Goal: Information Seeking & Learning: Find specific page/section

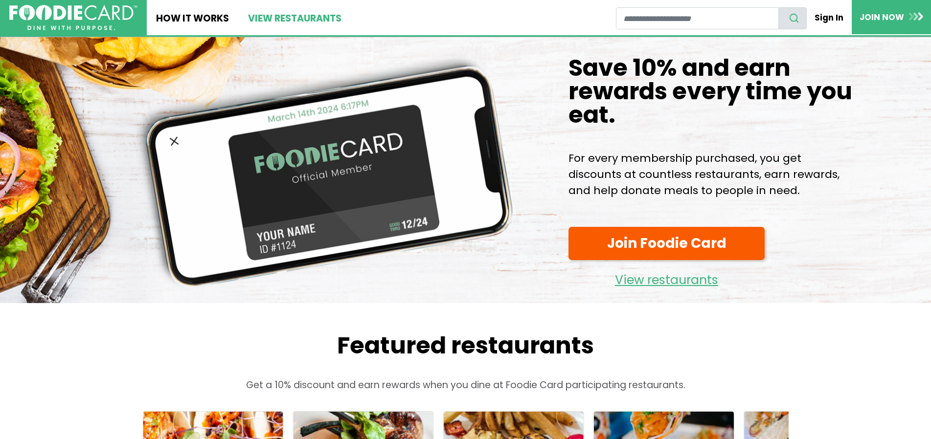
click at [277, 24] on link "View restaurants" at bounding box center [294, 17] width 112 height 35
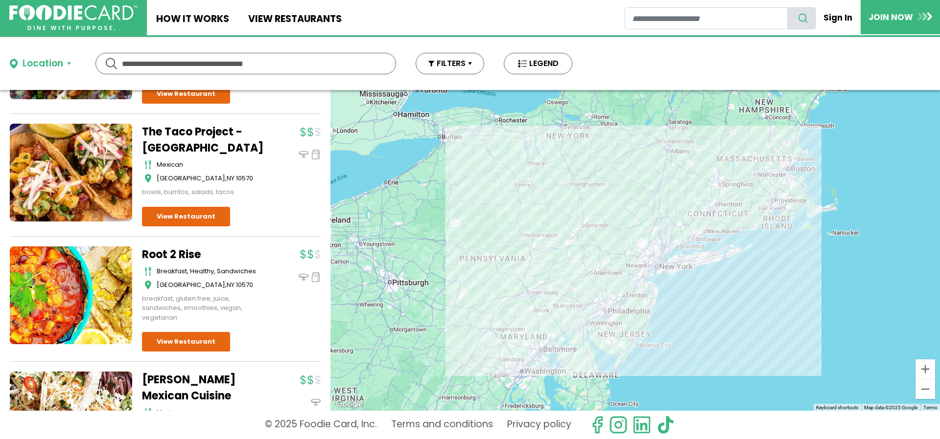
scroll to position [4568, 0]
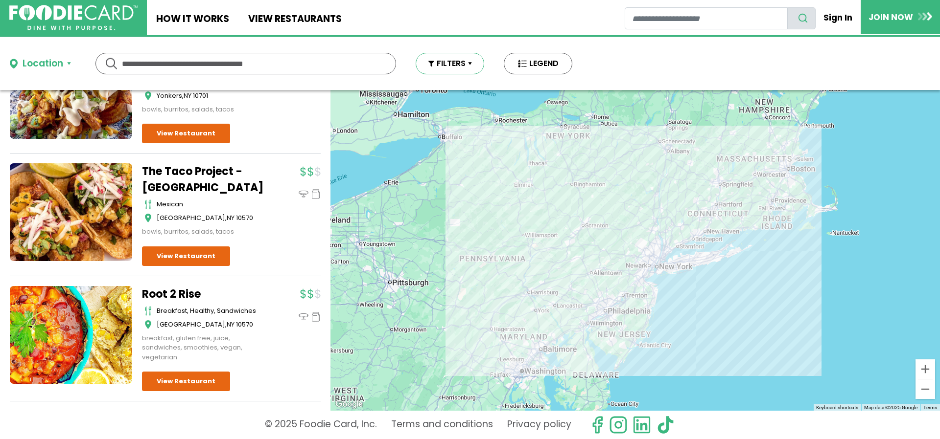
click at [436, 68] on button "FILTERS" at bounding box center [449, 64] width 69 height 22
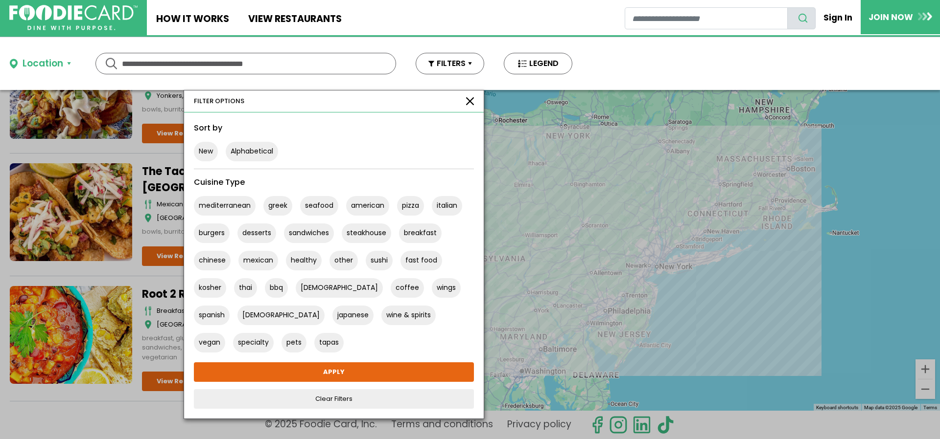
click at [657, 56] on div "Location Use my current location Search by Region New York 1998 restaurants New…" at bounding box center [470, 63] width 940 height 53
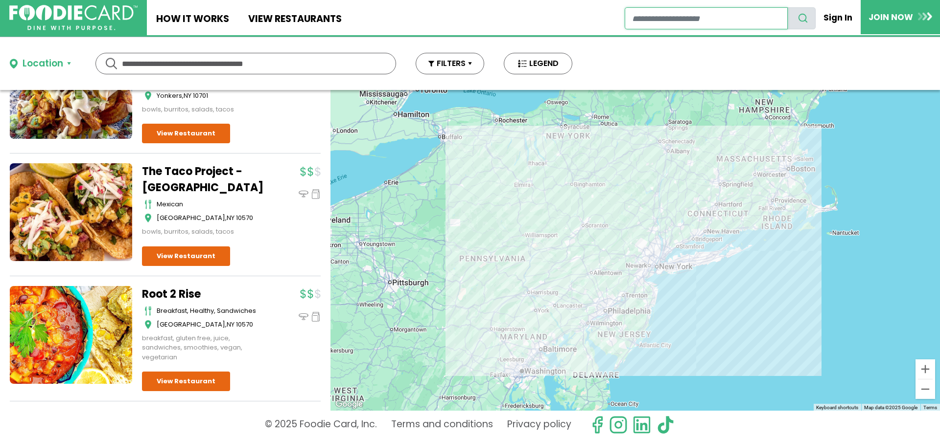
click at [685, 20] on input "restaurant search" at bounding box center [705, 18] width 163 height 22
type input "**********"
click at [787, 7] on button "search" at bounding box center [801, 18] width 28 height 22
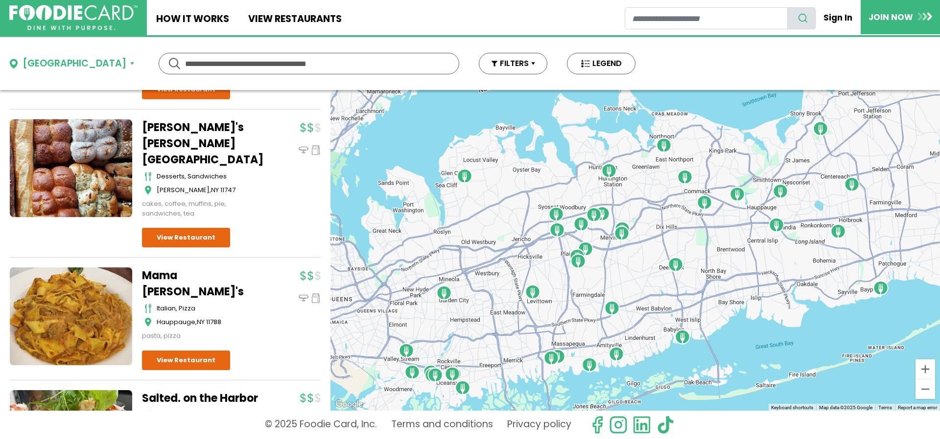
scroll to position [3051, 0]
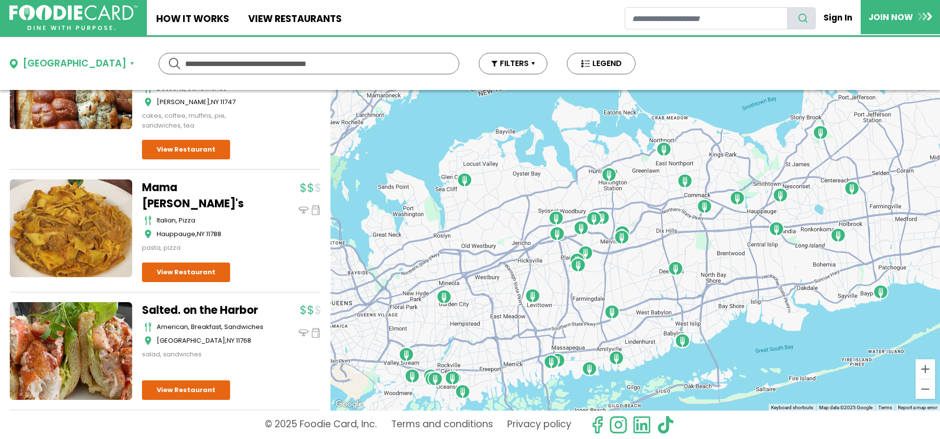
click at [331, 300] on div at bounding box center [634, 250] width 609 height 321
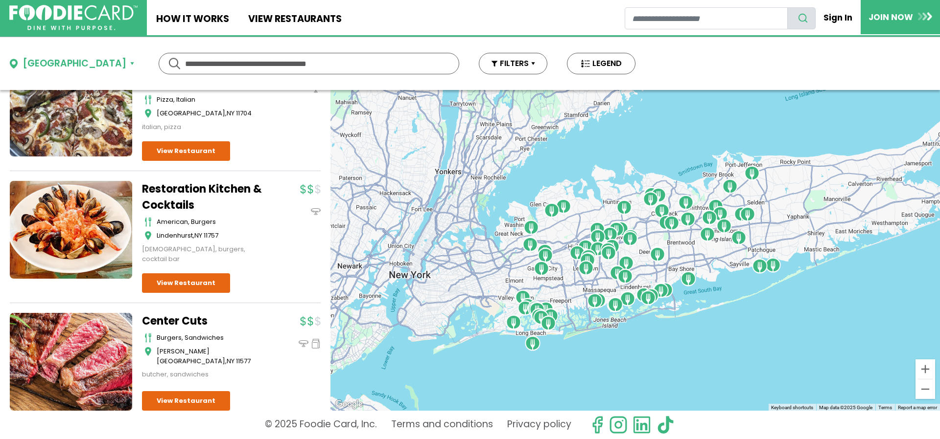
scroll to position [8356, 0]
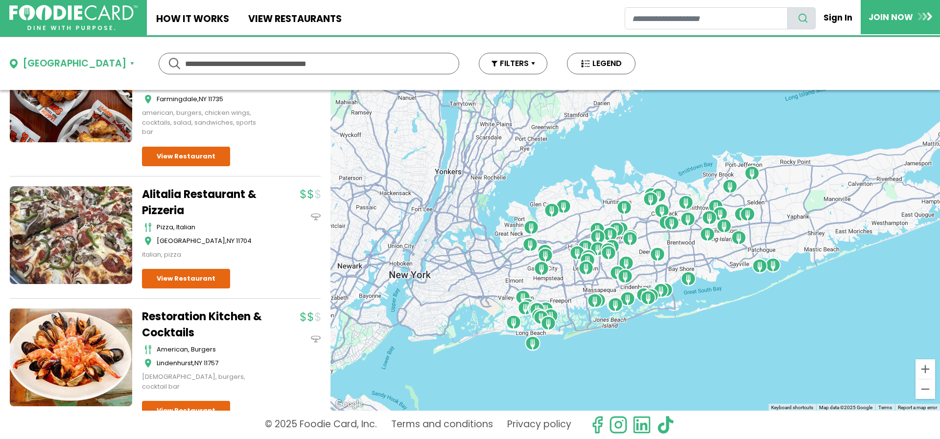
click at [188, 309] on link "Restoration Kitchen & Cocktails" at bounding box center [203, 325] width 122 height 32
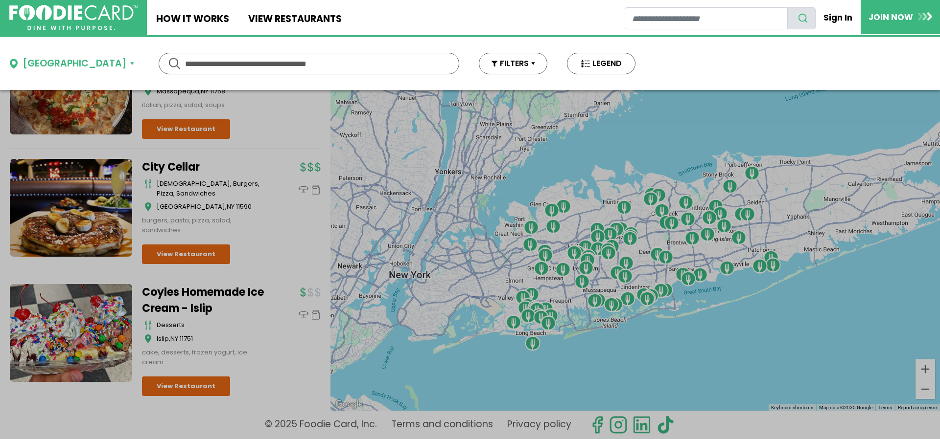
scroll to position [12161, 0]
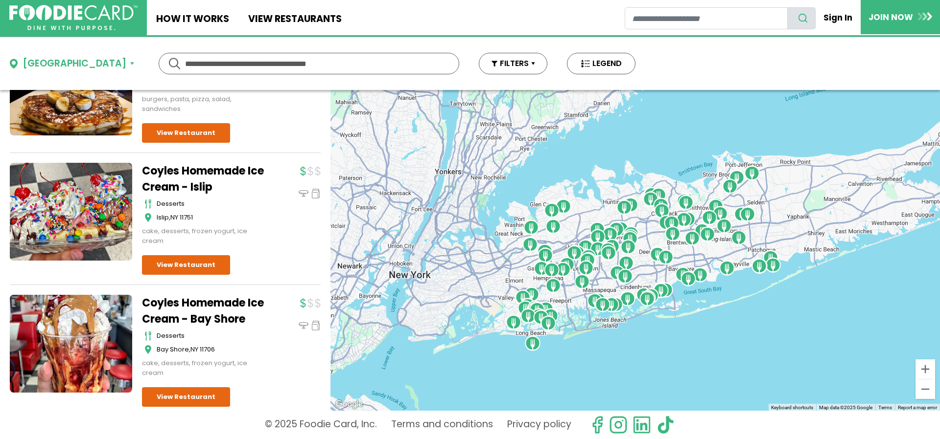
click at [251, 67] on input "text" at bounding box center [309, 63] width 248 height 21
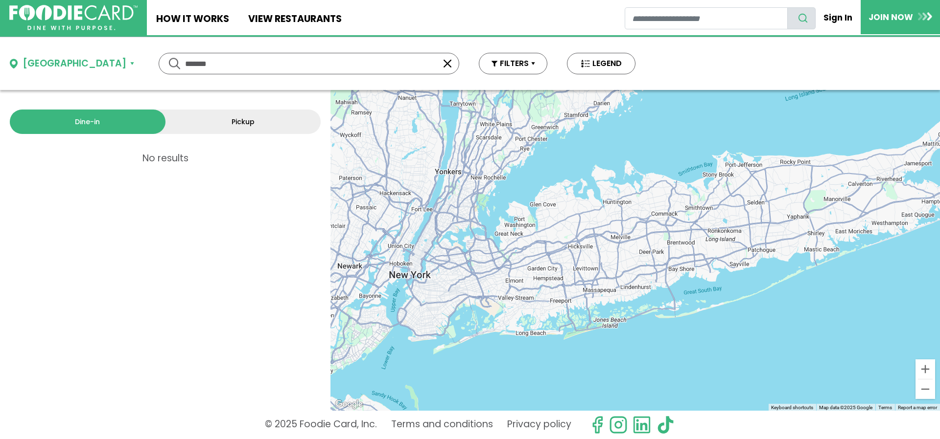
scroll to position [0, 0]
drag, startPoint x: 176, startPoint y: 70, endPoint x: 92, endPoint y: 90, distance: 86.4
click at [185, 74] on input "*******" at bounding box center [309, 63] width 248 height 21
type input "***"
click at [567, 58] on button "LEGEND" at bounding box center [601, 64] width 69 height 22
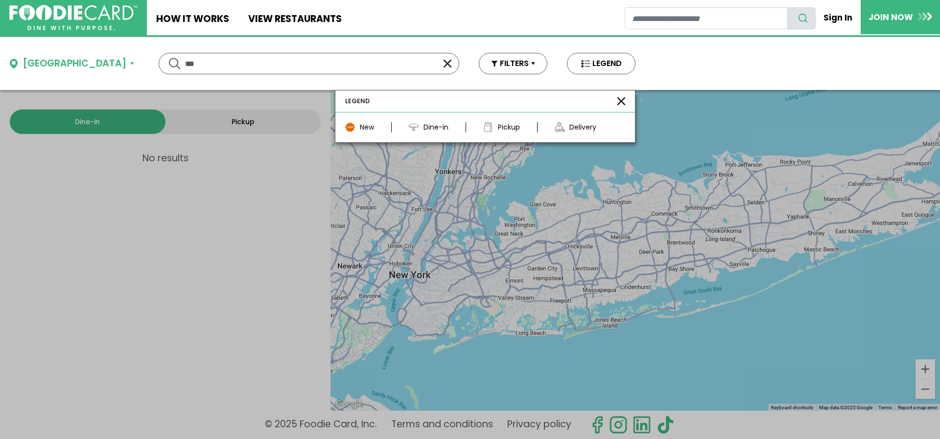
click at [423, 130] on div "Dine-in" at bounding box center [435, 127] width 25 height 10
click at [233, 203] on div at bounding box center [470, 219] width 940 height 439
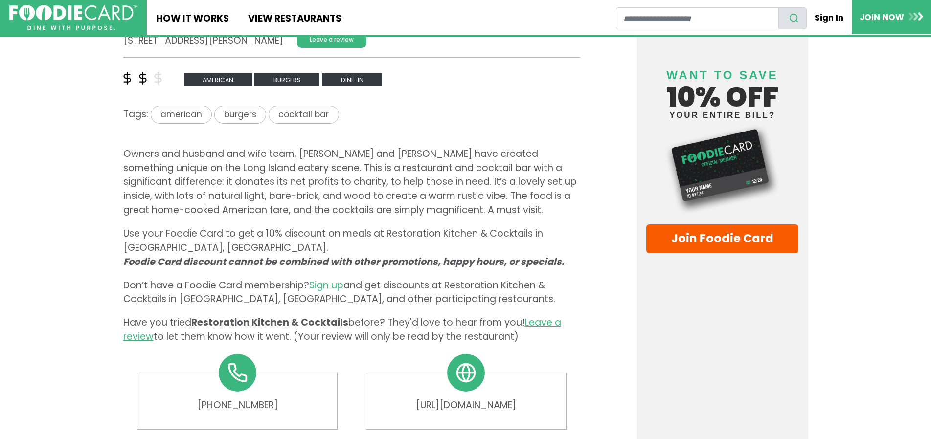
scroll to position [416, 0]
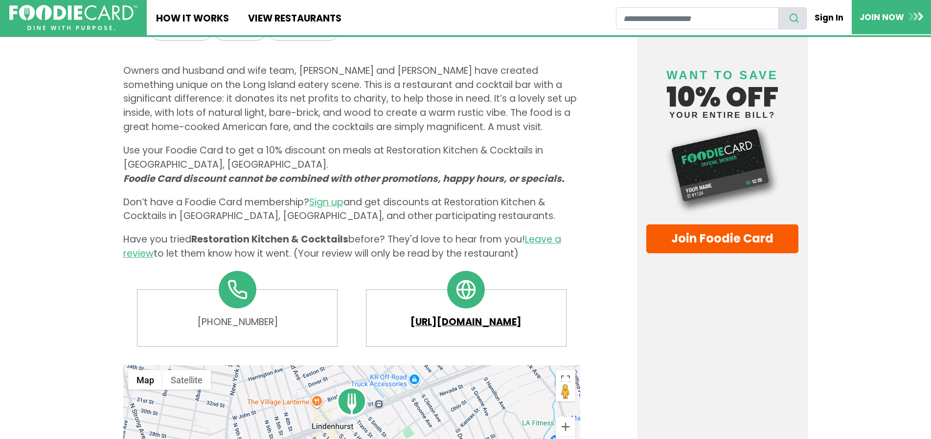
click at [494, 326] on link "https://www.restorationli.com" at bounding box center [466, 323] width 181 height 14
